Goal: Information Seeking & Learning: Learn about a topic

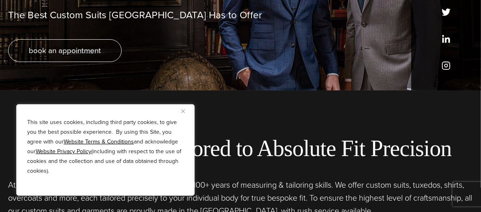
click at [184, 112] on img "Close" at bounding box center [183, 112] width 4 height 4
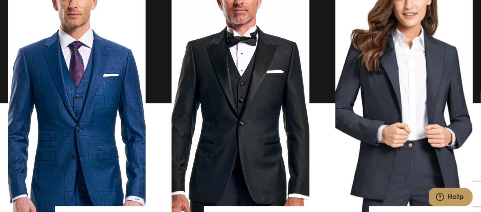
scroll to position [487, 0]
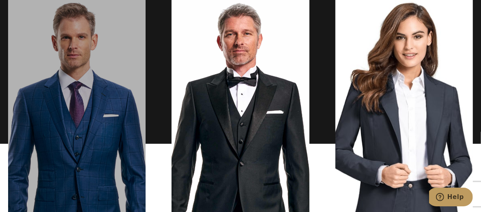
click at [100, 105] on link "men's suits" at bounding box center [77, 144] width 138 height 288
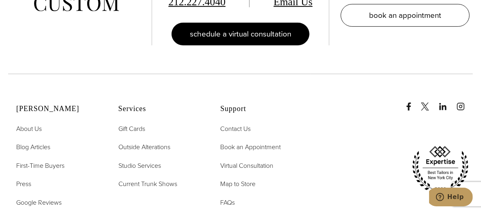
scroll to position [4220, 0]
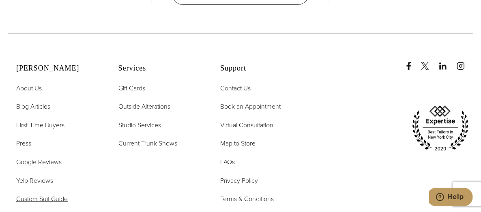
click at [34, 194] on span "Custom Suit Guide" at bounding box center [42, 198] width 52 height 9
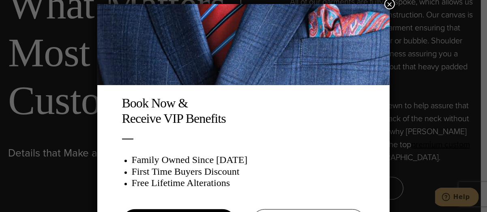
scroll to position [4, 0]
